Goal: Information Seeking & Learning: Learn about a topic

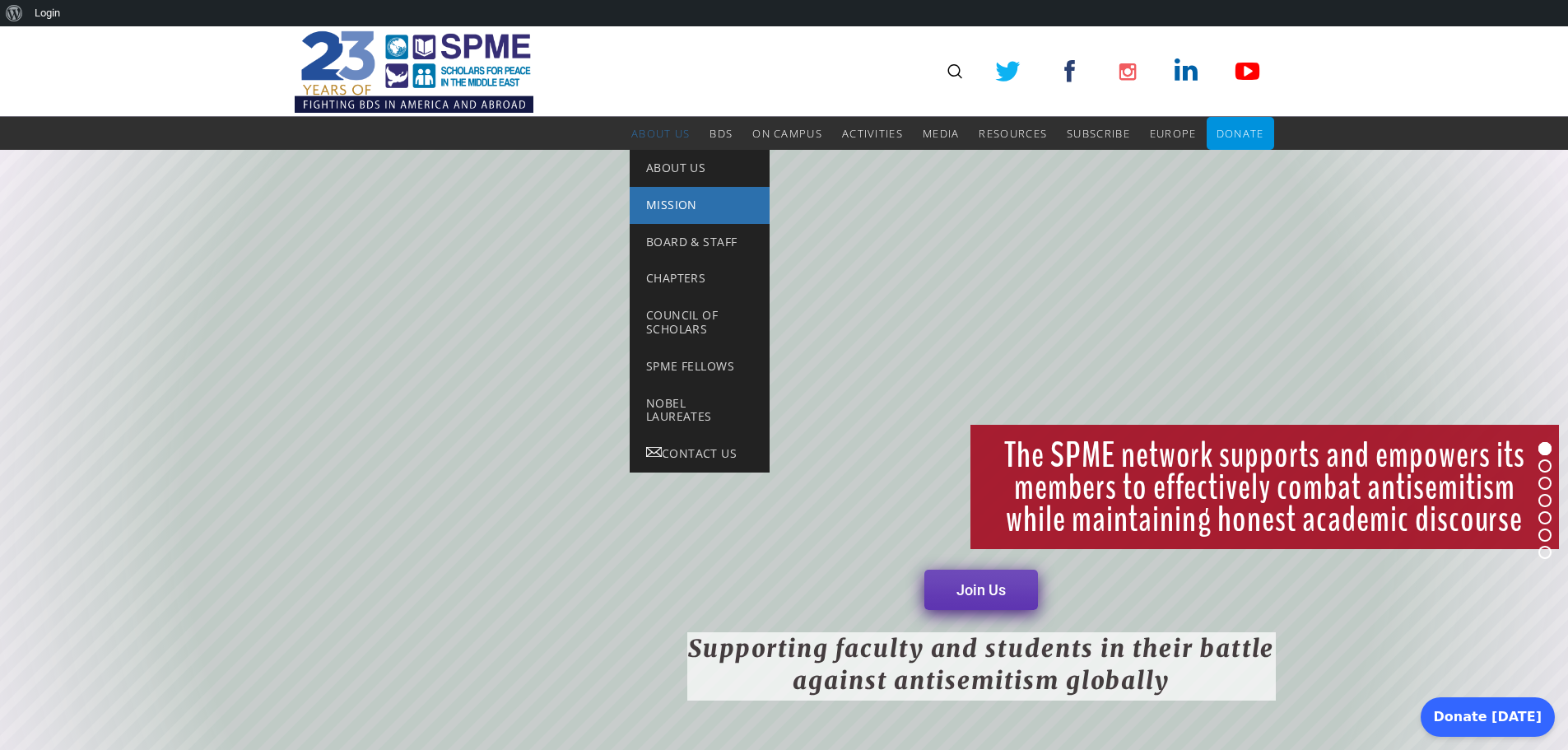
click at [669, 197] on span "Mission" at bounding box center [671, 204] width 51 height 16
